Goal: Information Seeking & Learning: Learn about a topic

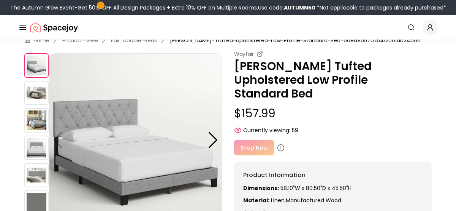
scroll to position [34, 0]
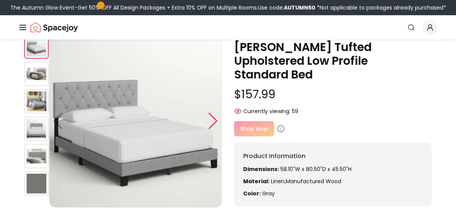
click at [212, 118] on div at bounding box center [213, 121] width 10 height 17
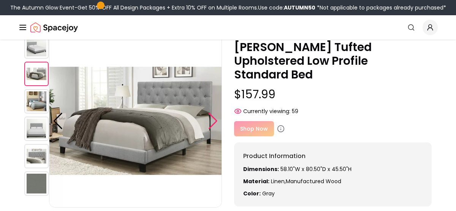
click at [212, 124] on div at bounding box center [213, 121] width 10 height 17
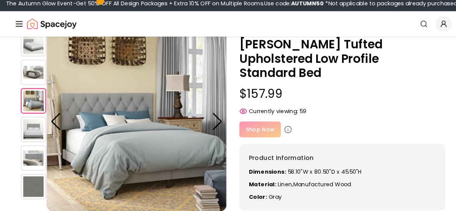
scroll to position [32, 0]
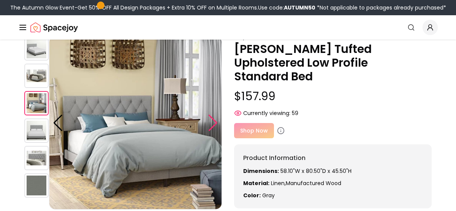
click at [214, 122] on div at bounding box center [213, 122] width 10 height 17
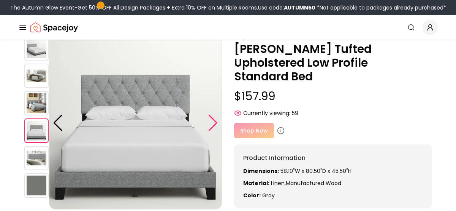
click at [209, 126] on div at bounding box center [213, 122] width 10 height 17
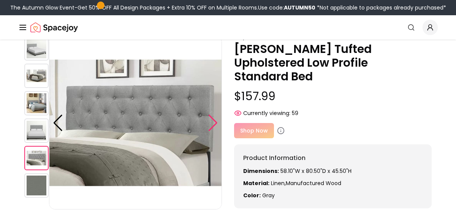
click at [209, 126] on div at bounding box center [213, 122] width 10 height 17
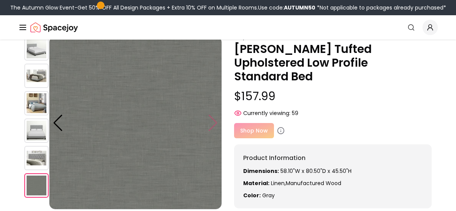
click at [209, 126] on img at bounding box center [135, 122] width 173 height 173
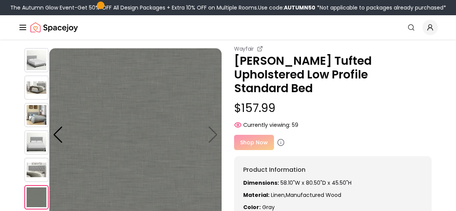
scroll to position [0, 0]
